Goal: Find specific page/section

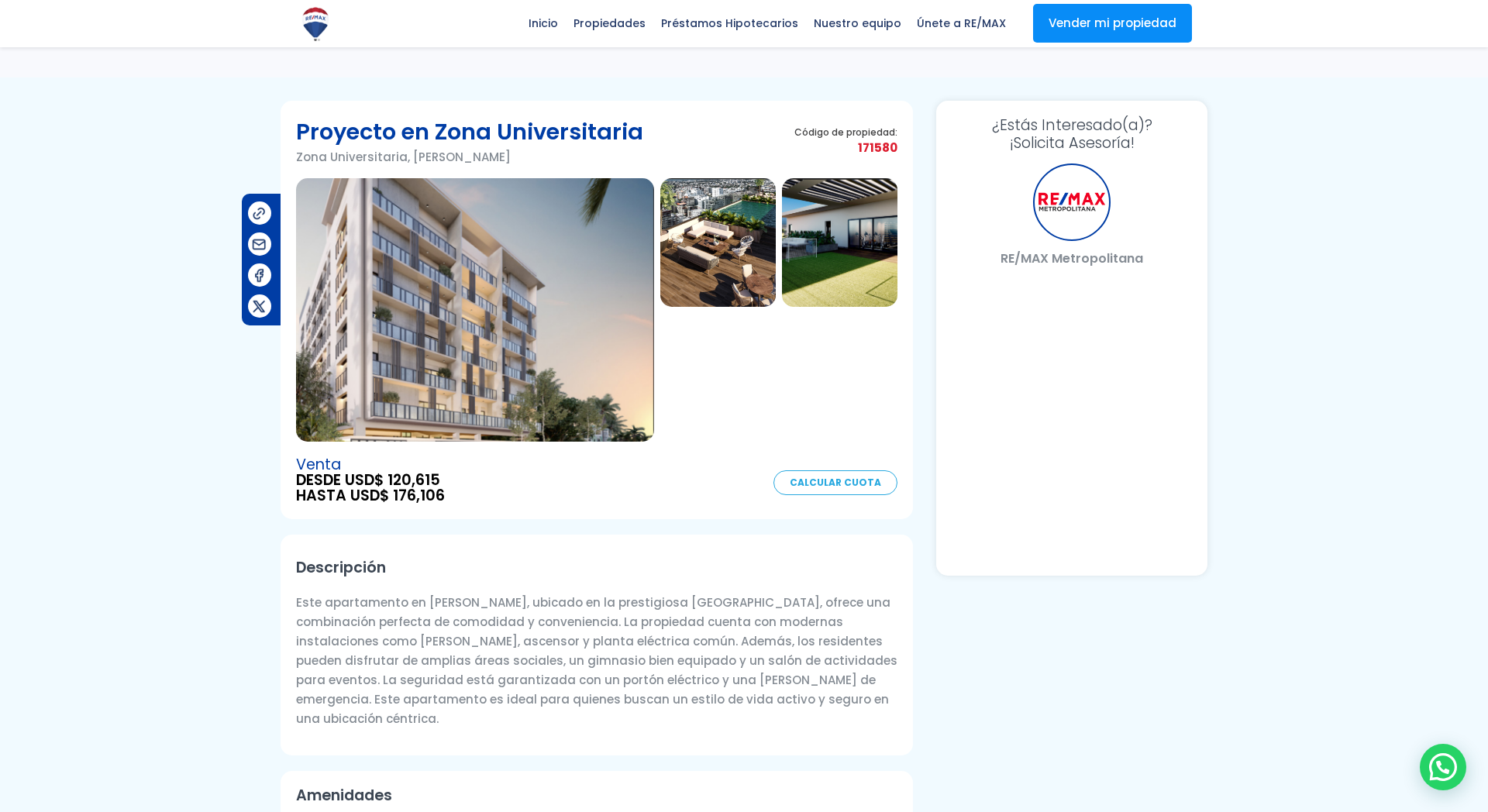
scroll to position [810, 0]
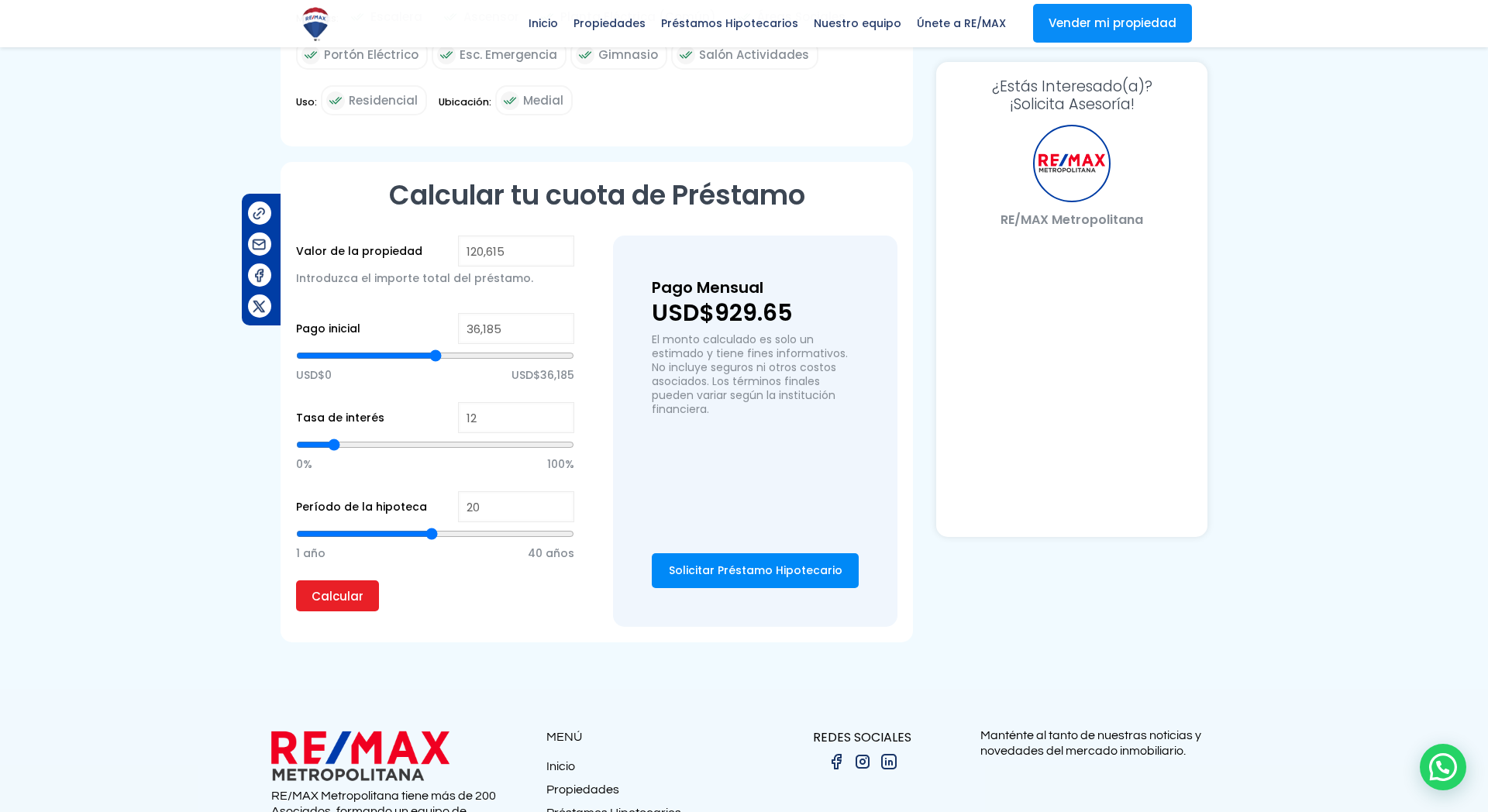
select select "DO"
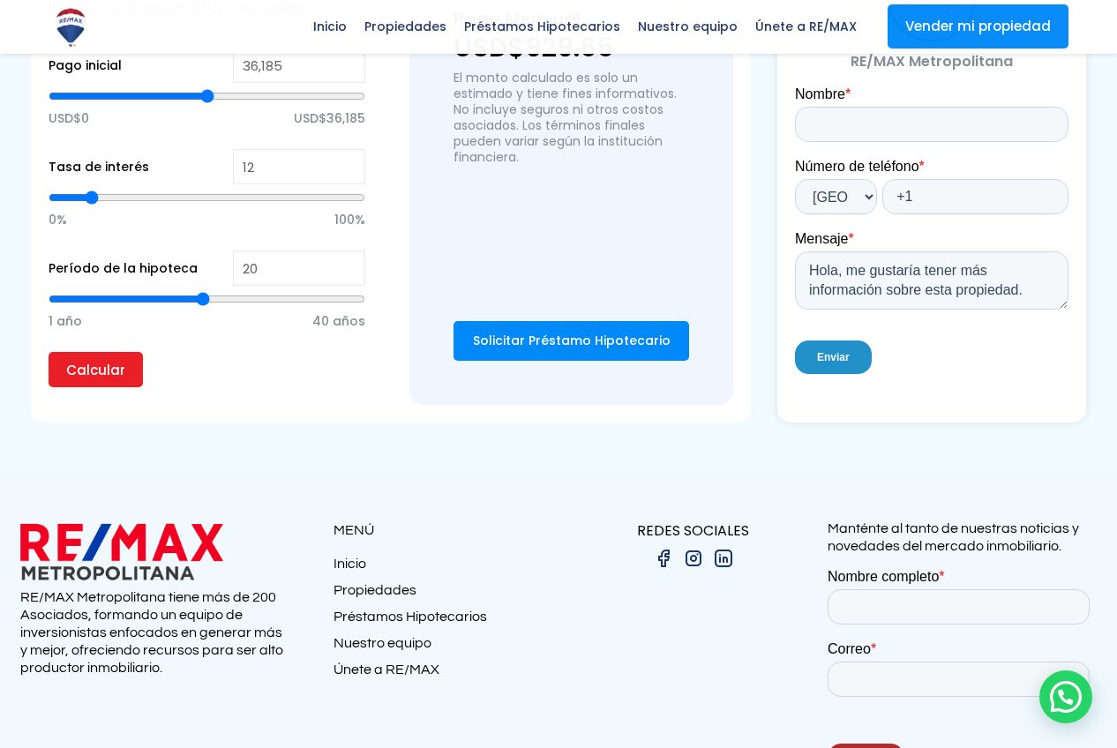
scroll to position [1242, 0]
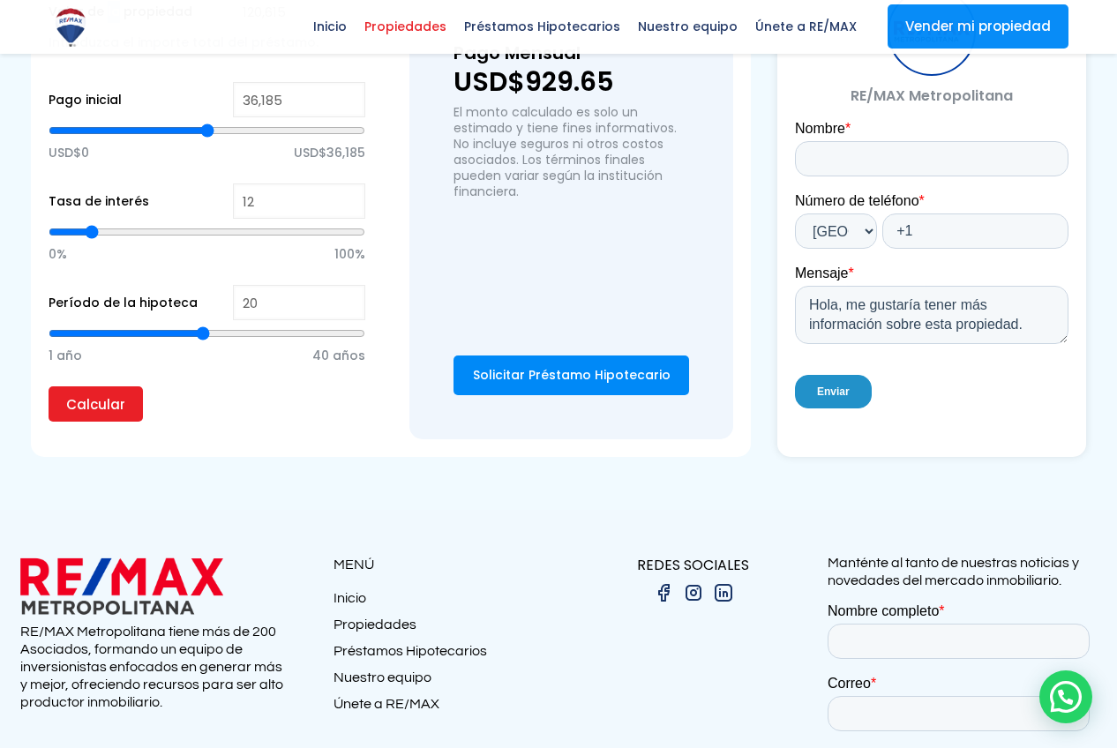
click at [426, 32] on span "Propiedades" at bounding box center [406, 26] width 100 height 26
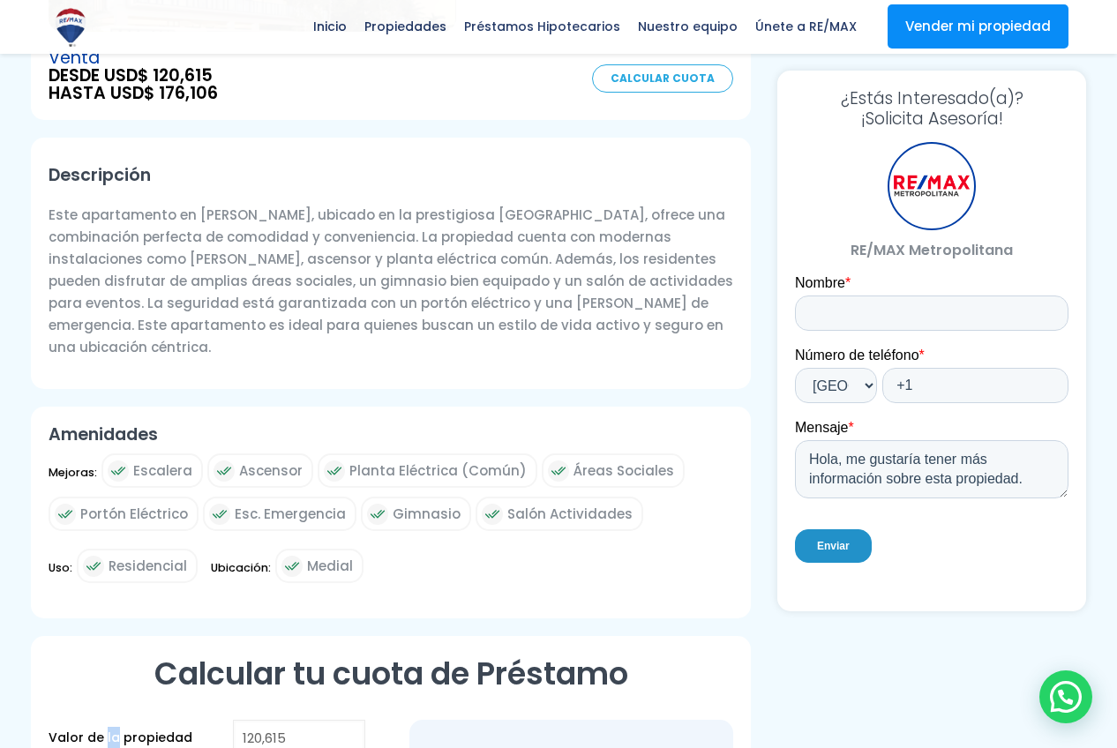
scroll to position [0, 0]
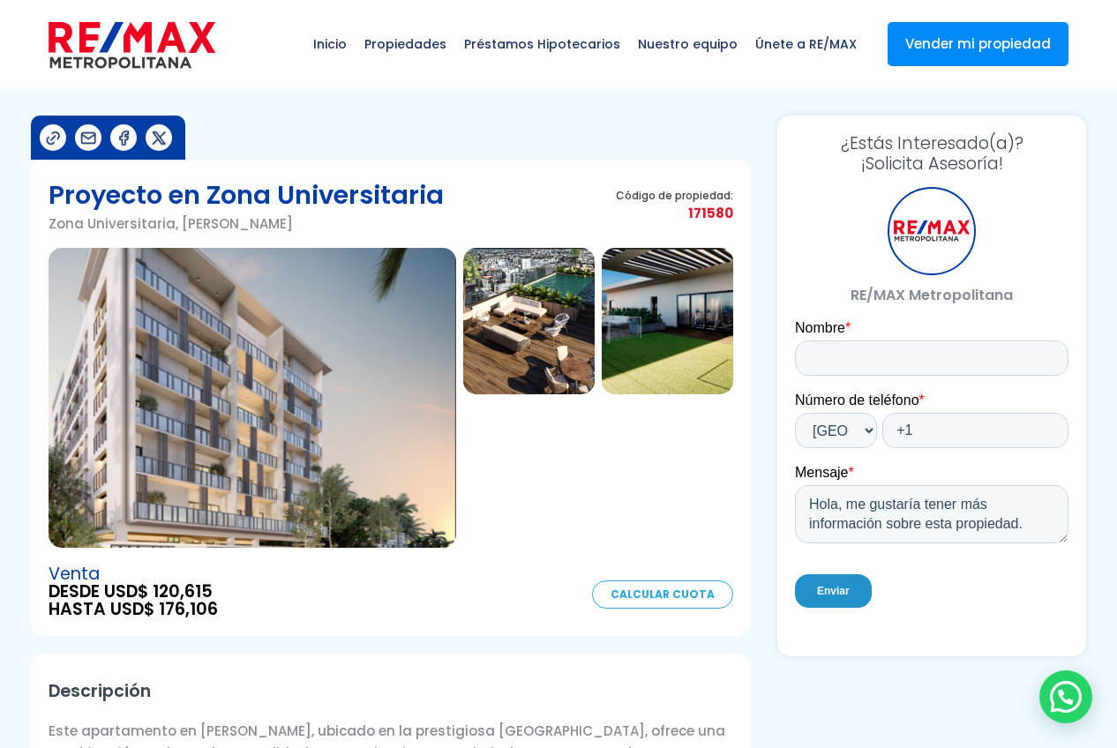
click at [1043, 709] on div at bounding box center [1066, 697] width 53 height 53
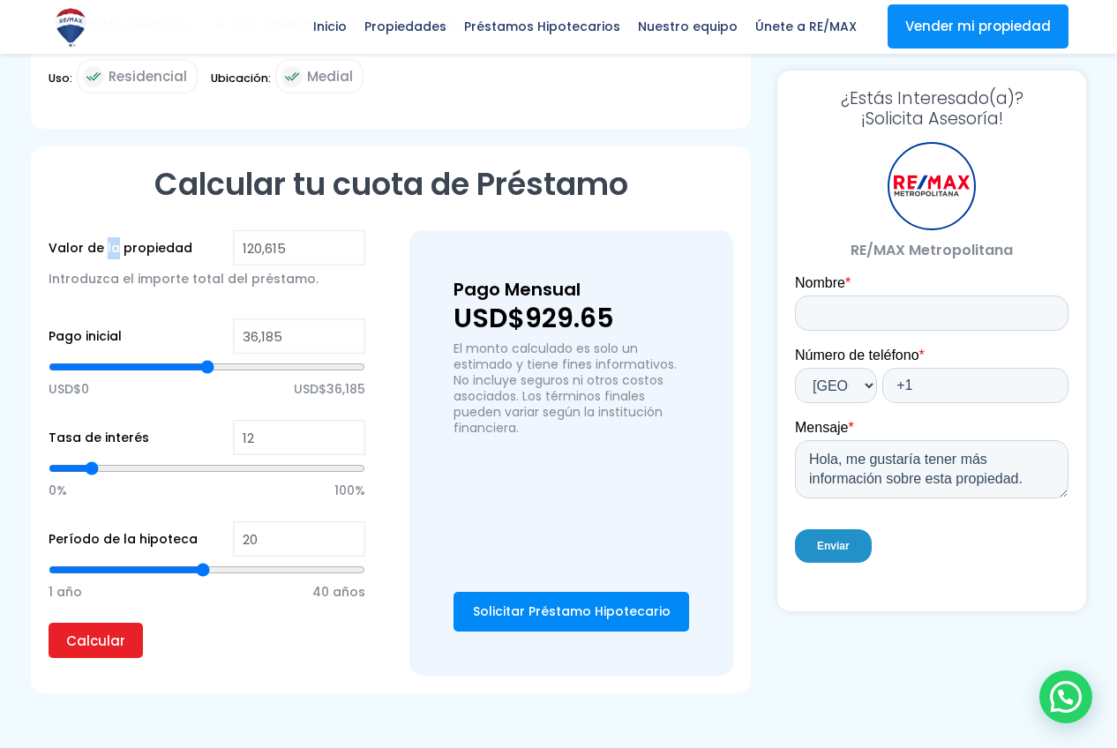
scroll to position [1004, 0]
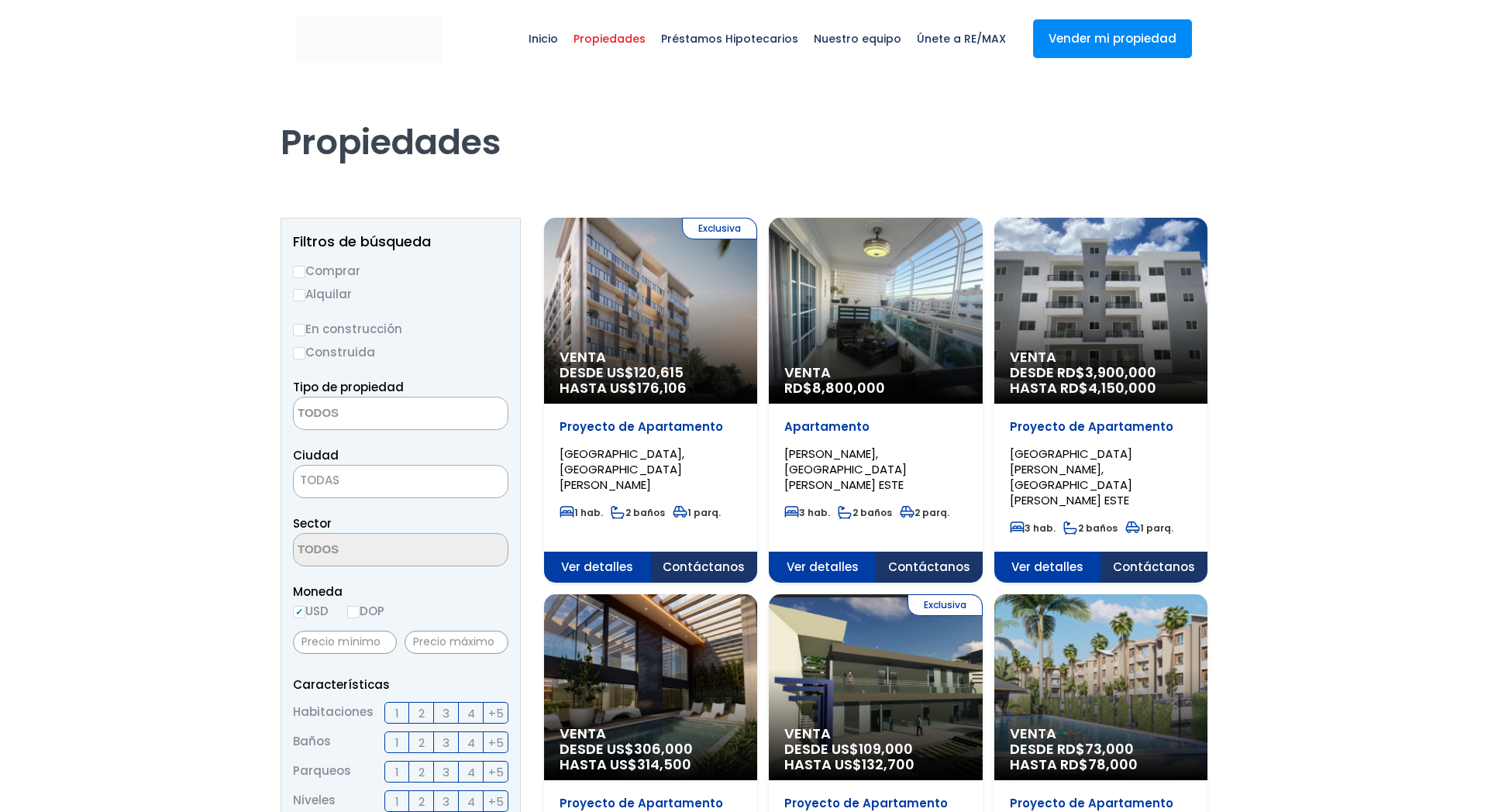
select select
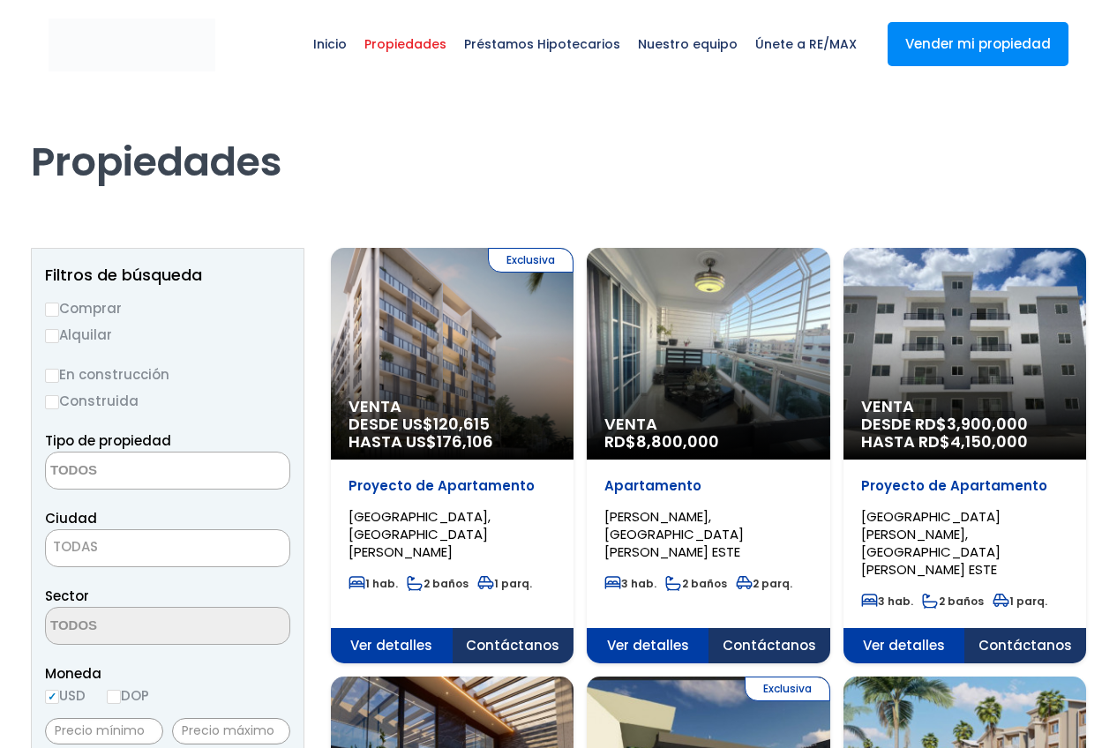
select select
